Goal: Navigation & Orientation: Understand site structure

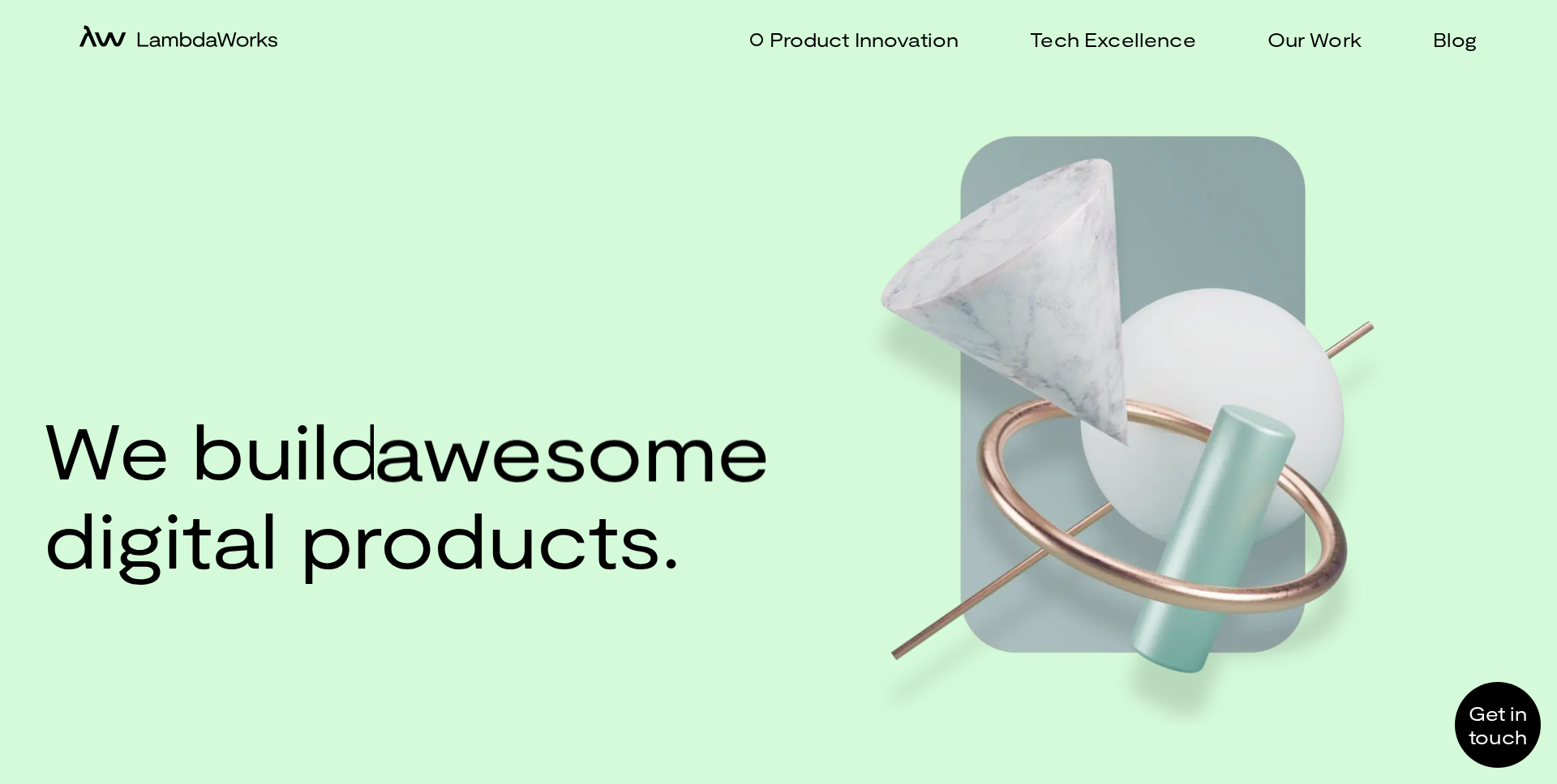
click at [778, 40] on p "Product Innovation" at bounding box center [864, 40] width 189 height 24
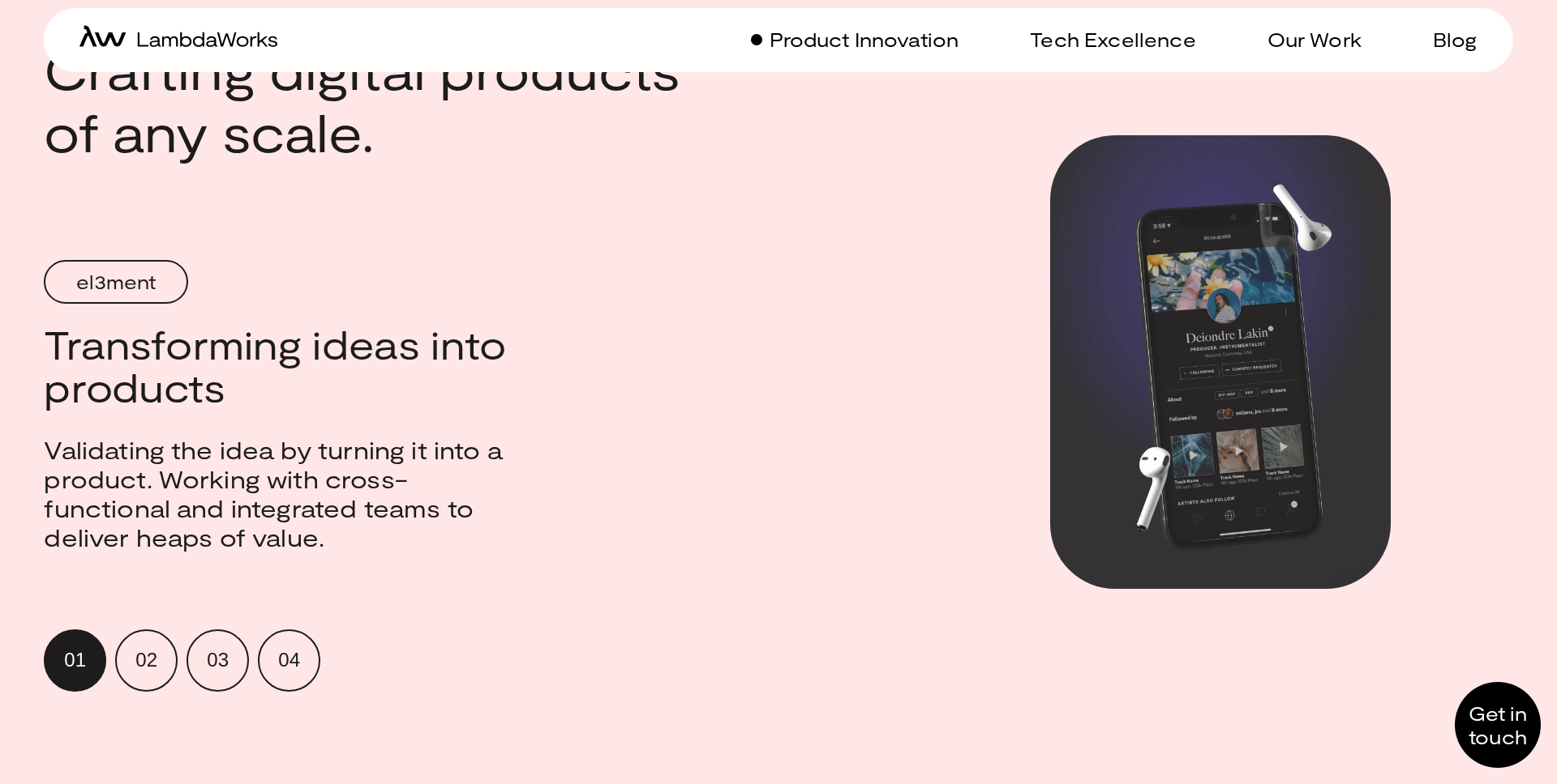
scroll to position [1532, 0]
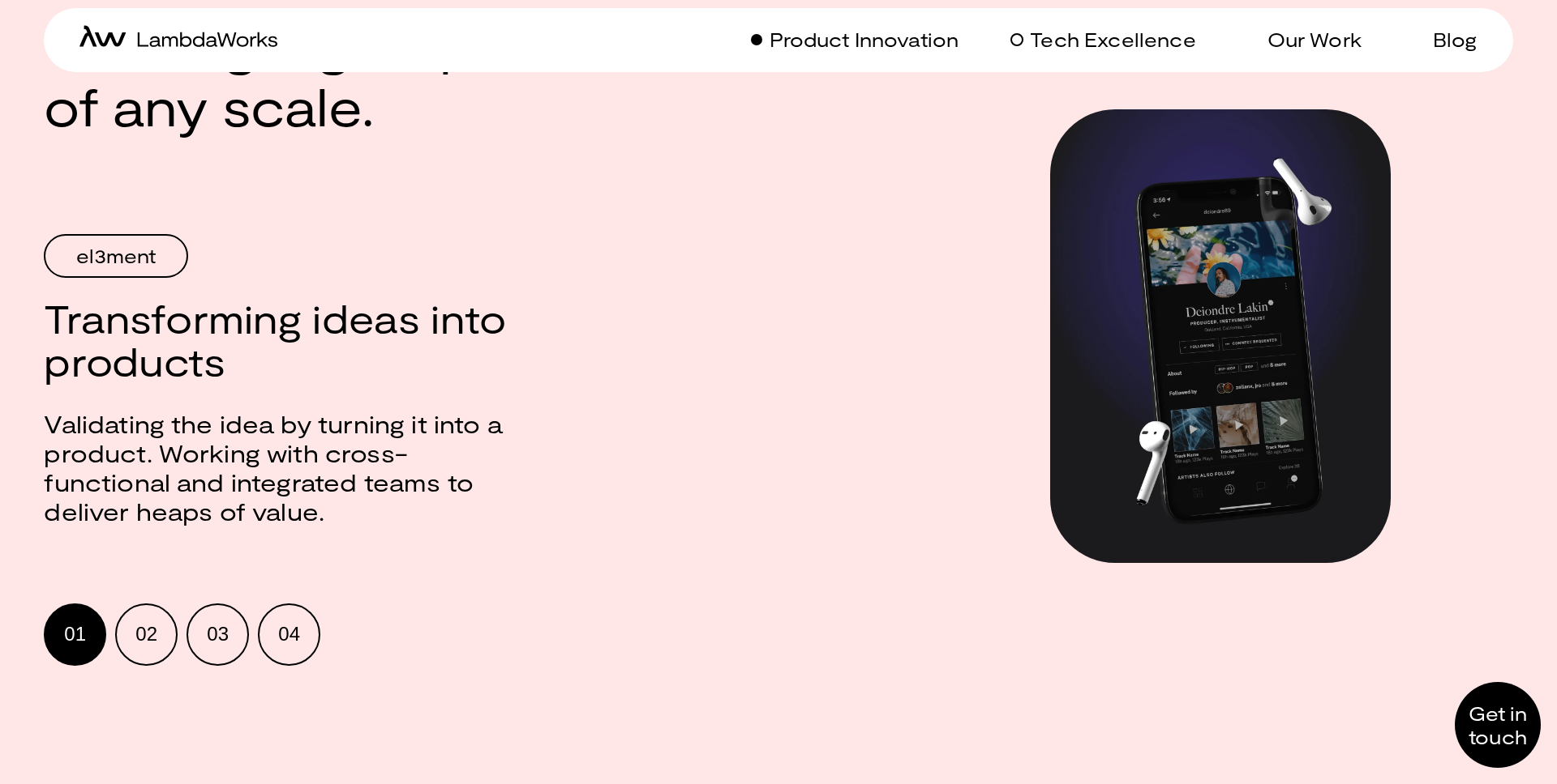
click at [1078, 31] on p "Tech Excellence" at bounding box center [1112, 40] width 166 height 24
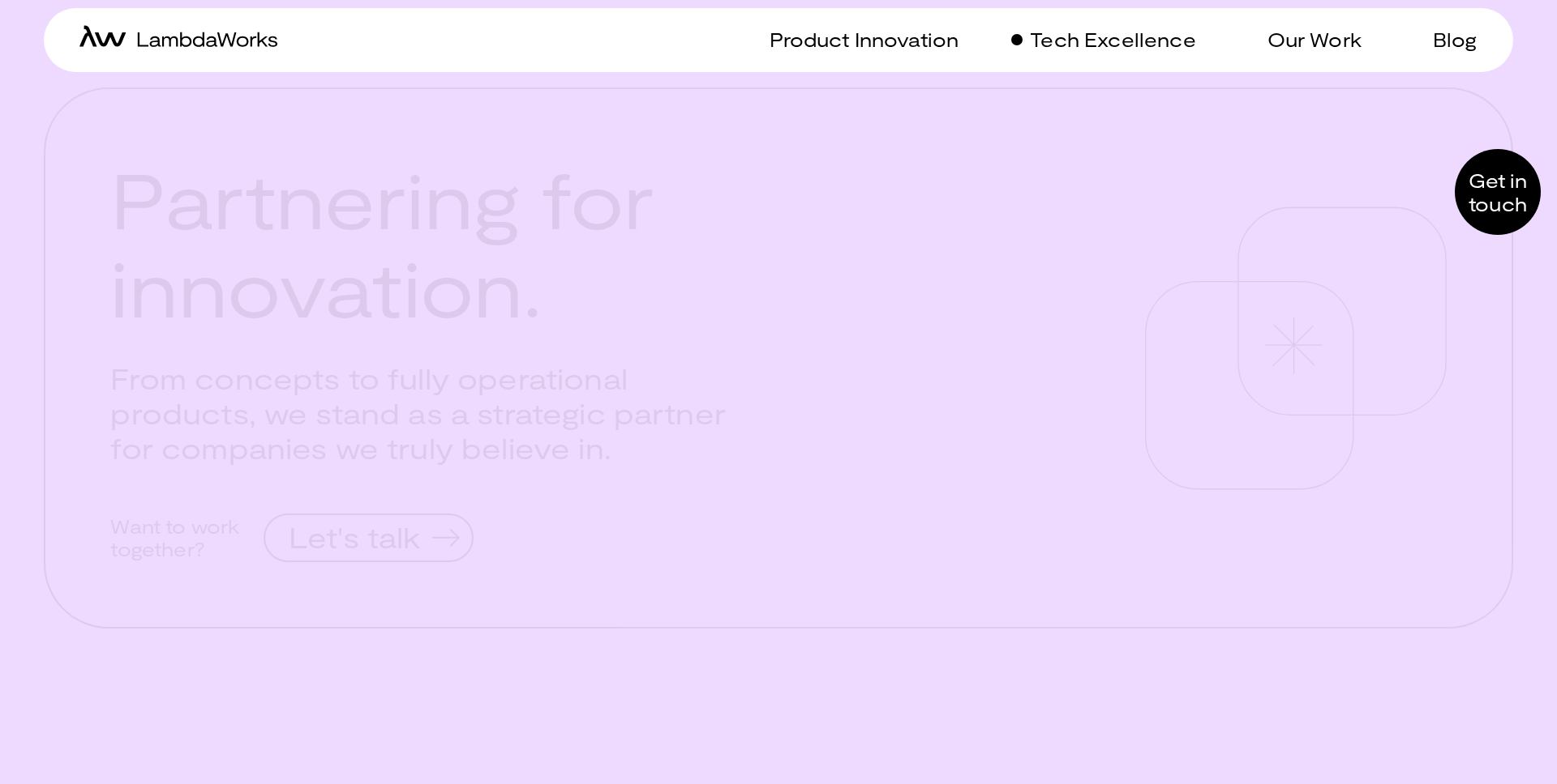
scroll to position [4084, 0]
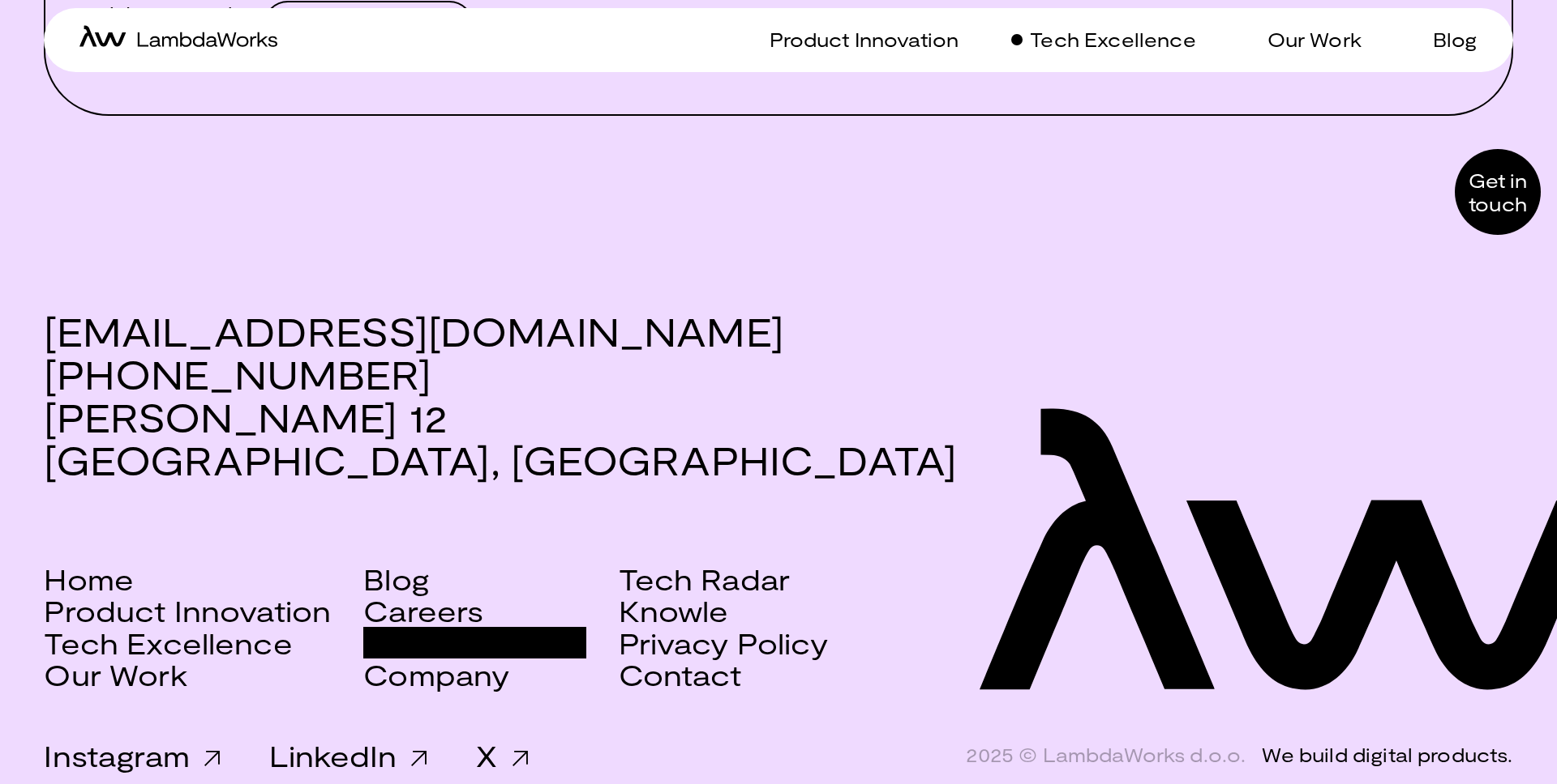
click at [471, 628] on link "Scala Services" at bounding box center [474, 643] width 222 height 32
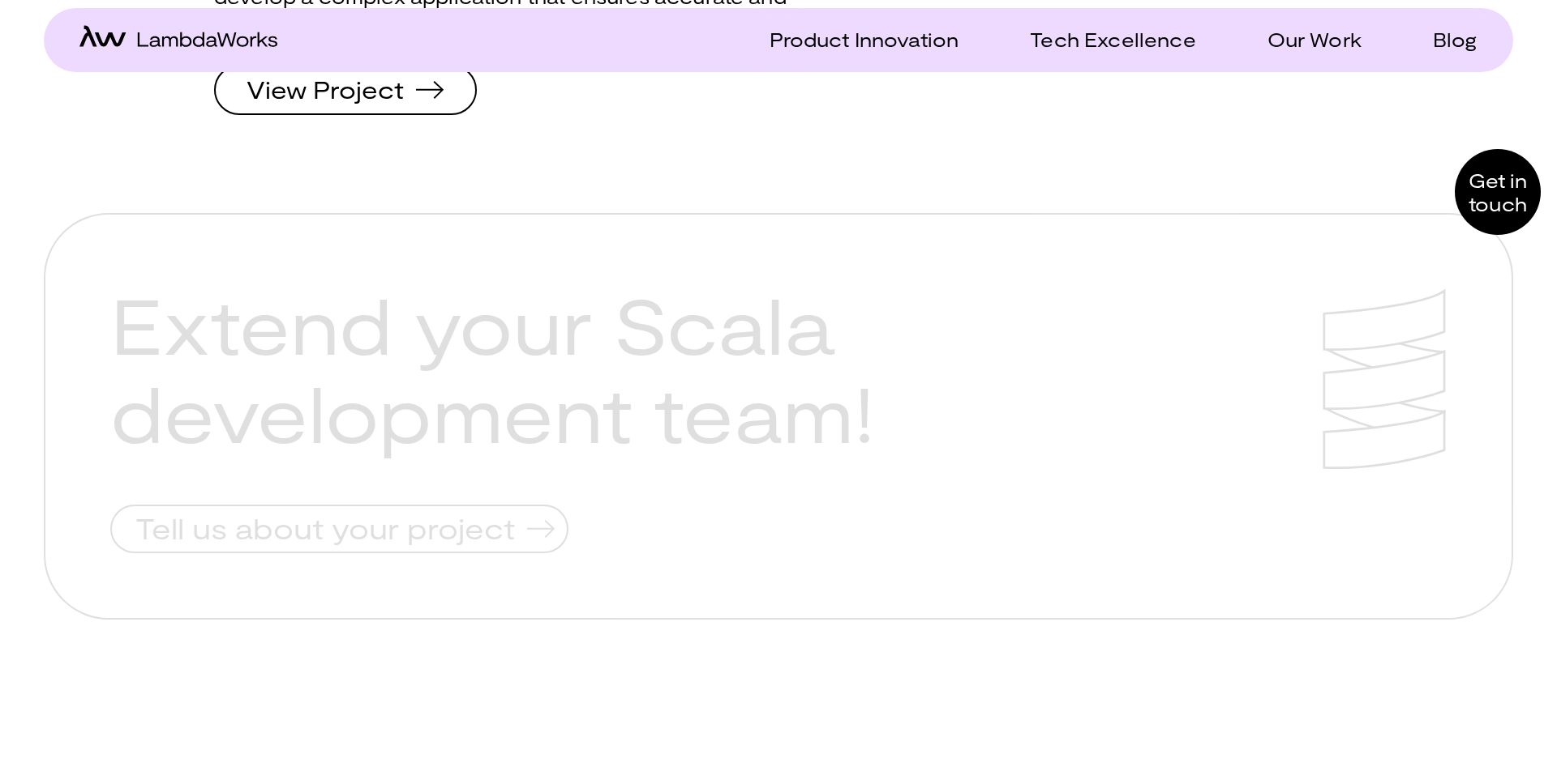
scroll to position [5425, 0]
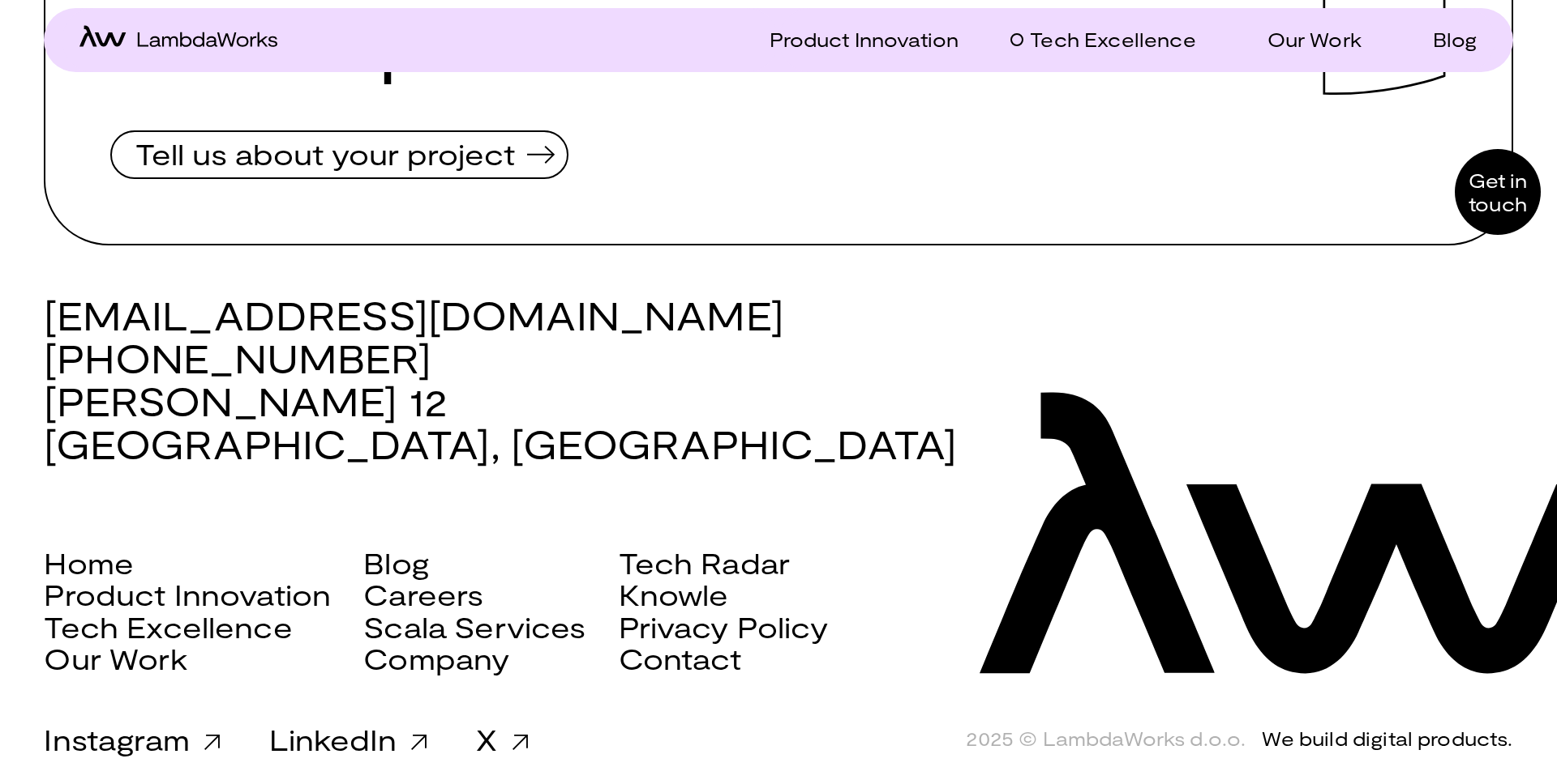
click at [1091, 42] on p "Tech Excellence" at bounding box center [1112, 40] width 166 height 24
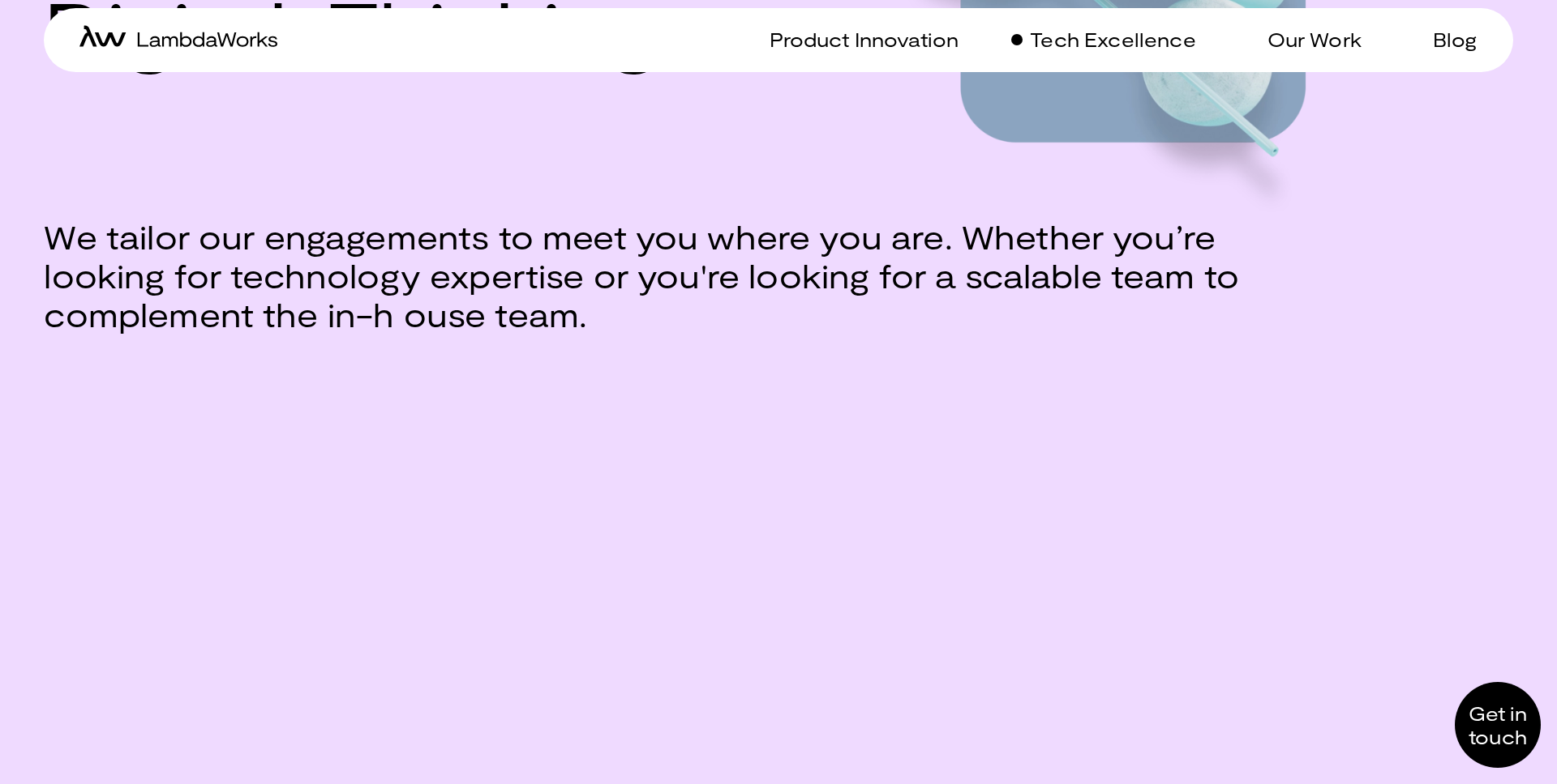
scroll to position [837, 0]
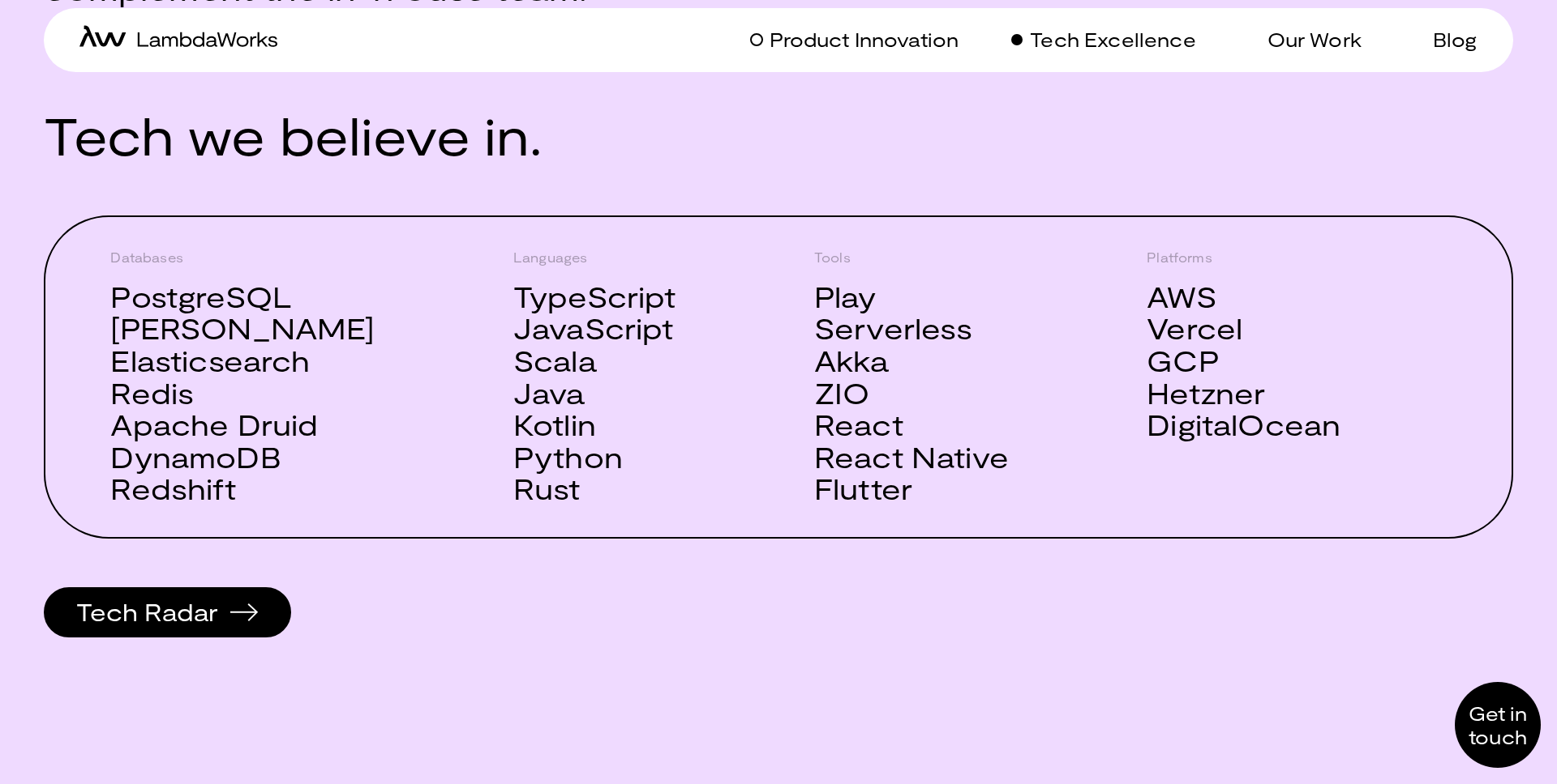
click at [846, 29] on p "Product Innovation" at bounding box center [864, 40] width 189 height 24
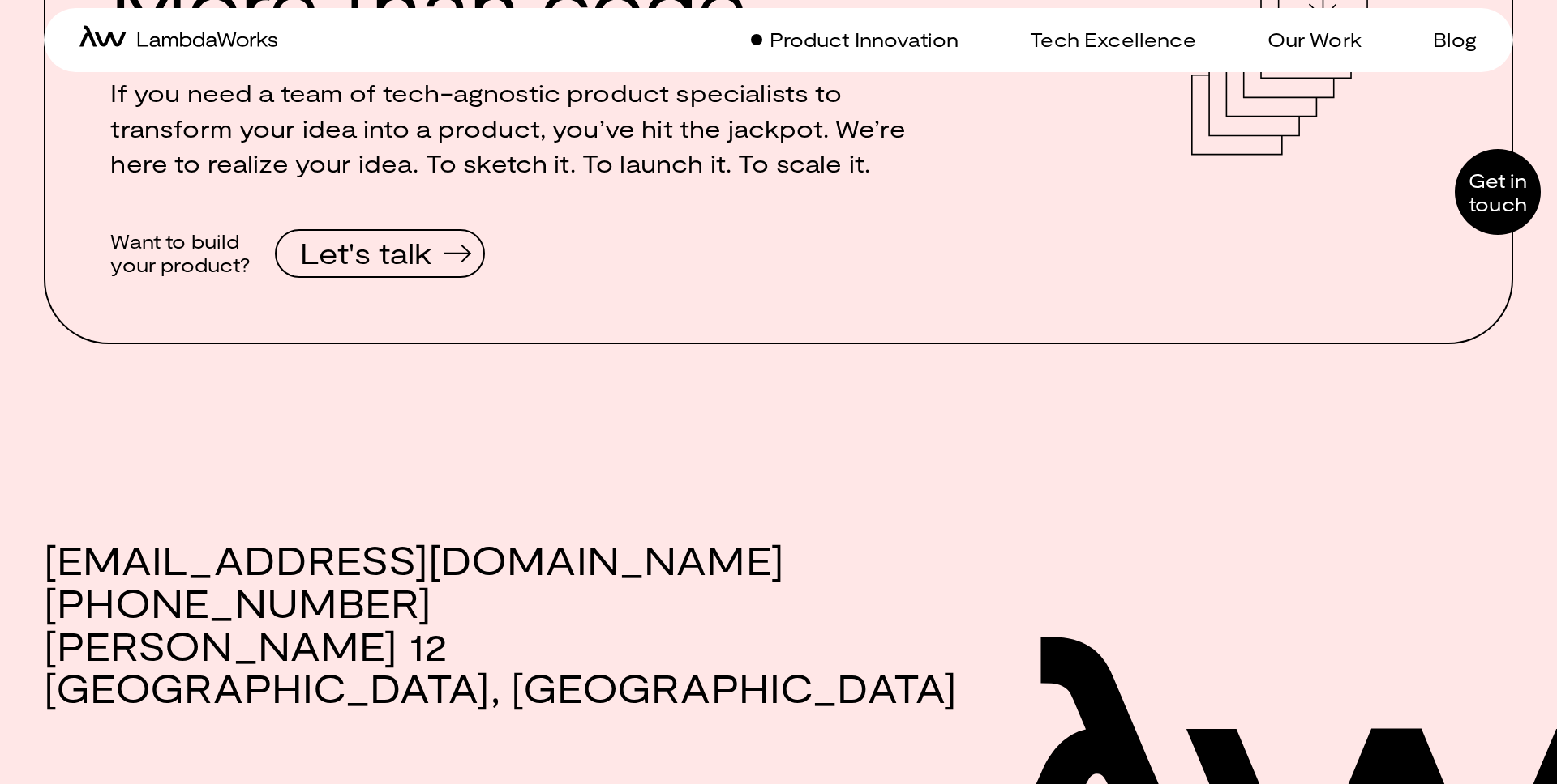
scroll to position [2769, 0]
